Goal: Check status: Check status

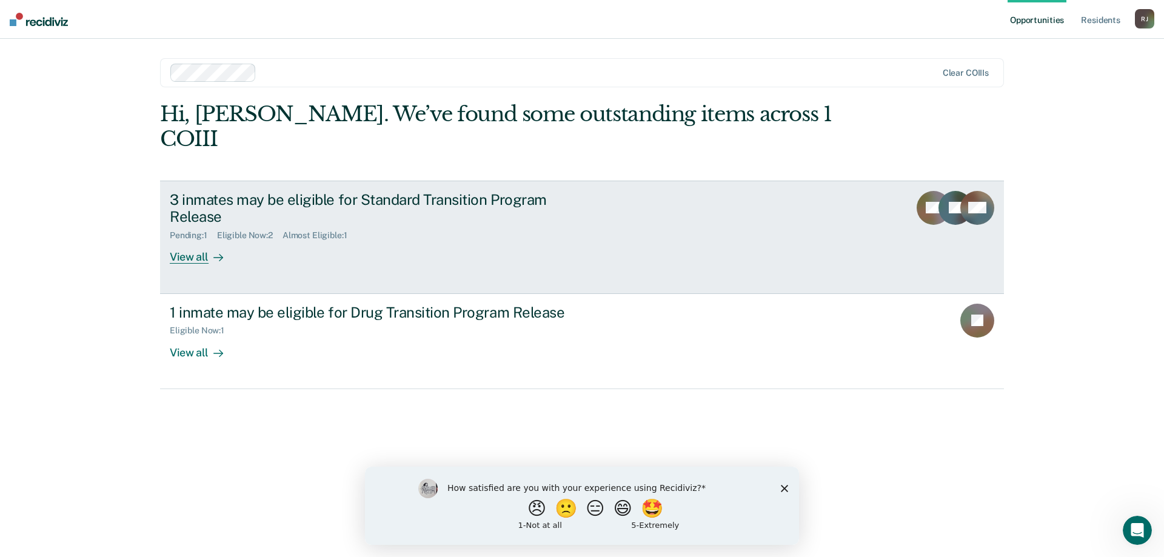
click at [247, 191] on div "3 inmates may be eligible for Standard Transition Program Release" at bounding box center [382, 208] width 425 height 35
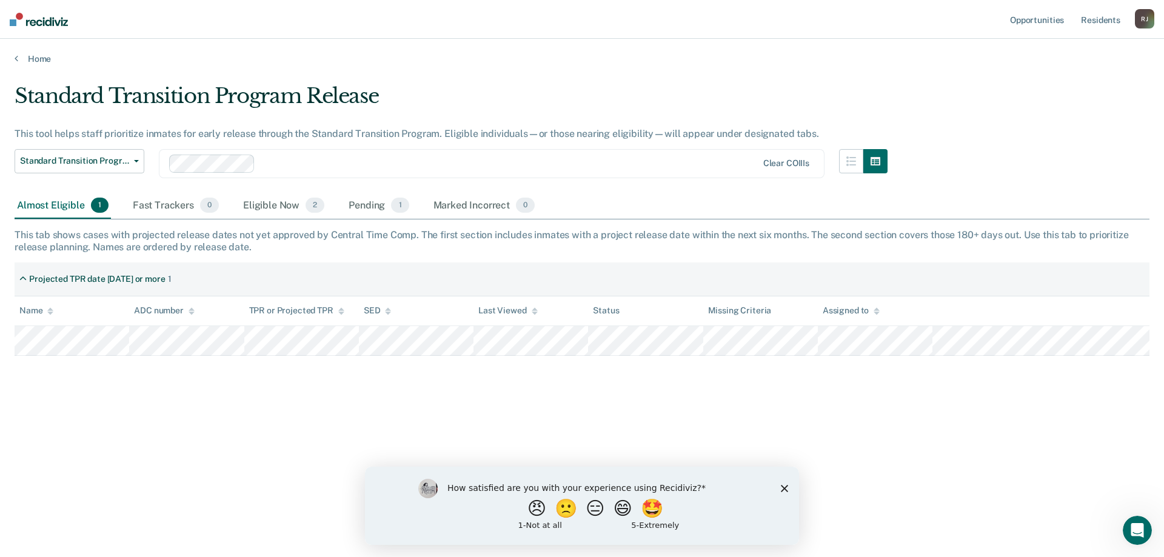
click at [48, 206] on div "Almost Eligible 1" at bounding box center [63, 206] width 96 height 27
click at [266, 209] on div "Eligible Now 2" at bounding box center [284, 206] width 86 height 27
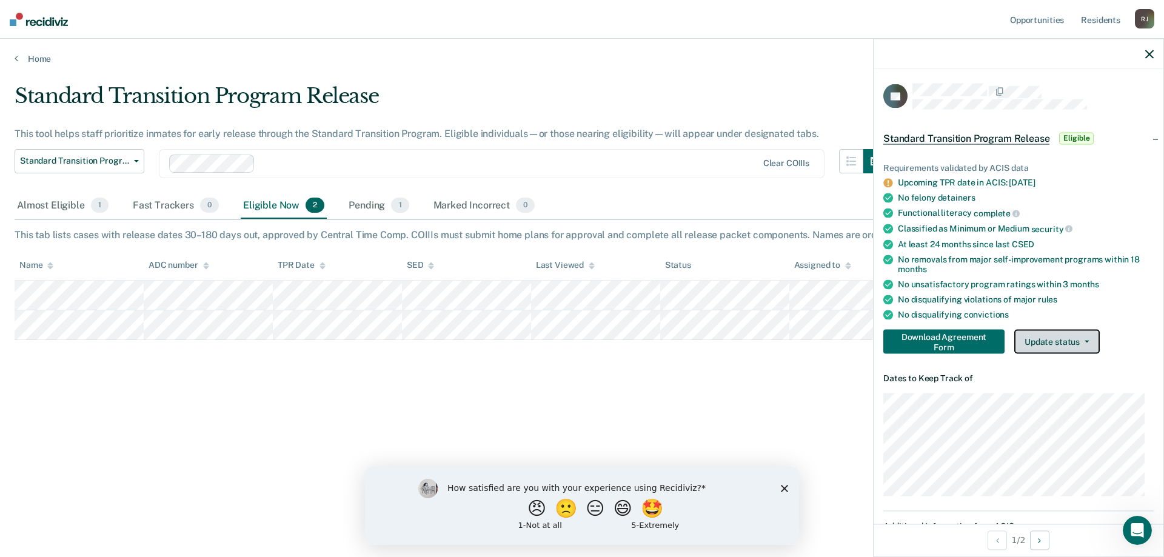
click at [1092, 336] on button "Update status" at bounding box center [1056, 342] width 85 height 24
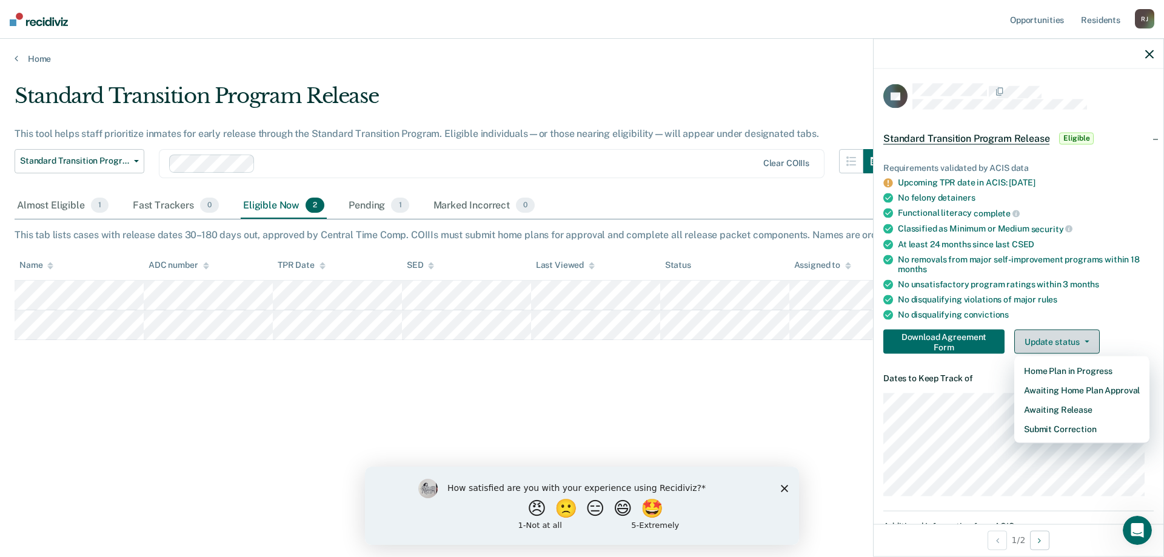
click at [1092, 336] on button "Update status" at bounding box center [1056, 342] width 85 height 24
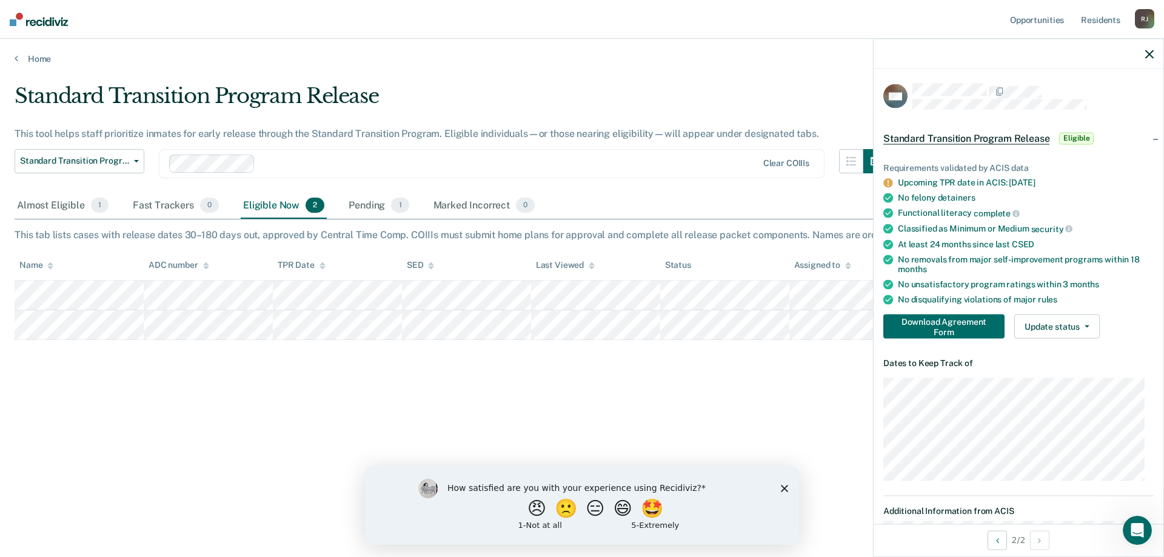
click at [812, 382] on div "Standard Transition Program Release This tool helps staff prioritize inmates fo…" at bounding box center [582, 275] width 1135 height 382
